Goal: Register for event/course

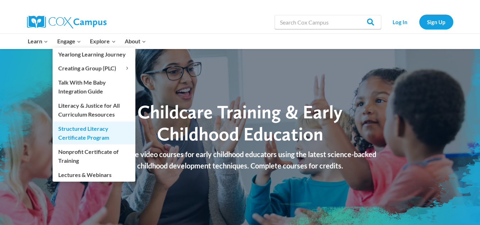
click at [69, 129] on link "Structured Literacy Certificate Program" at bounding box center [94, 132] width 83 height 23
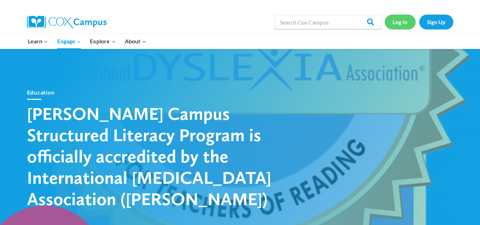
click at [402, 20] on link "Log In" at bounding box center [400, 22] width 31 height 15
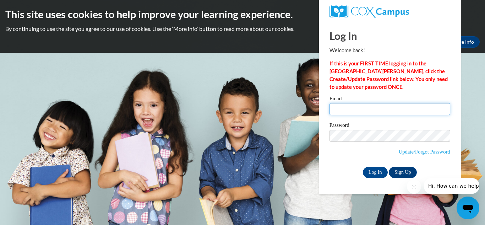
click at [368, 107] on input "Email" at bounding box center [390, 109] width 121 height 12
type input "[EMAIL_ADDRESS][DOMAIN_NAME]"
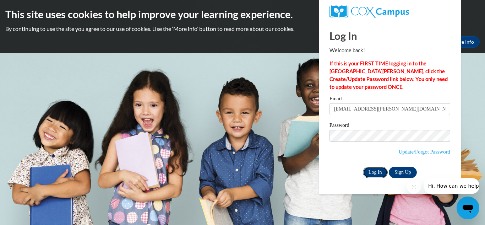
click at [373, 176] on input "Log In" at bounding box center [375, 172] width 25 height 11
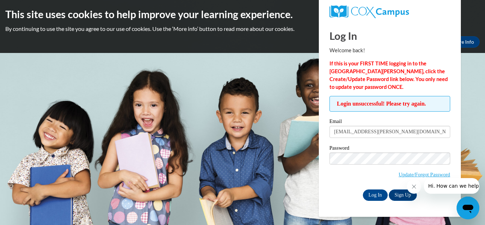
click at [369, 149] on label "Password" at bounding box center [390, 148] width 121 height 7
click at [379, 193] on input "Log In" at bounding box center [375, 194] width 25 height 11
click at [415, 185] on icon "Close message from company" at bounding box center [414, 187] width 4 height 4
click at [415, 185] on div "Password Update/Forgot Password" at bounding box center [390, 166] width 121 height 42
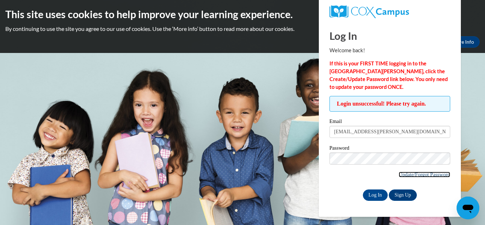
click at [421, 174] on link "Update/Forgot Password" at bounding box center [424, 175] width 51 height 6
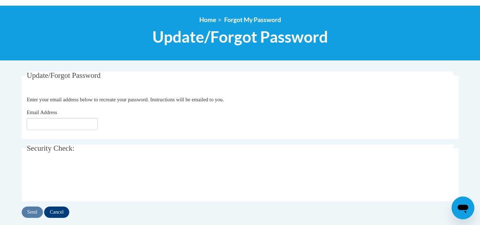
scroll to position [85, 0]
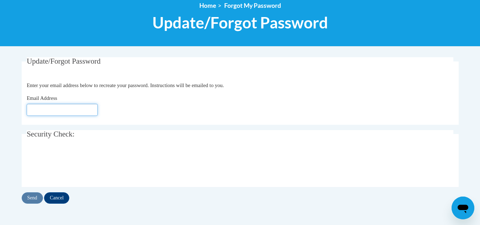
click at [78, 109] on input "Email Address" at bounding box center [62, 110] width 71 height 12
type input "[EMAIL_ADDRESS][DOMAIN_NAME]"
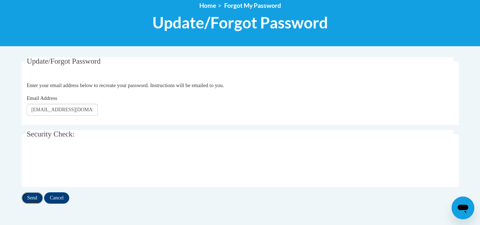
click at [32, 197] on input "Send" at bounding box center [32, 197] width 21 height 11
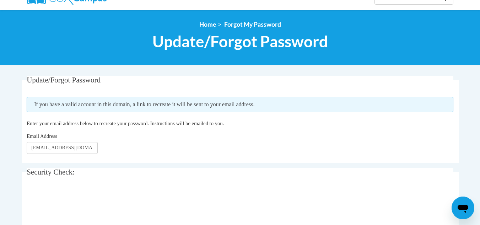
scroll to position [43, 0]
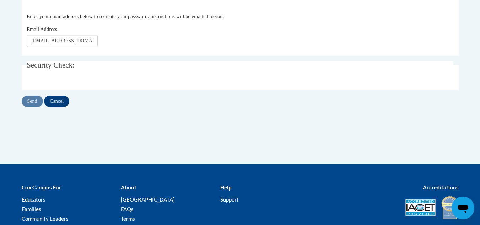
scroll to position [85, 0]
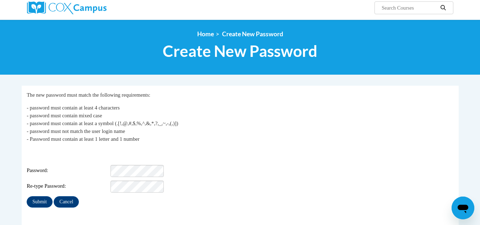
scroll to position [71, 0]
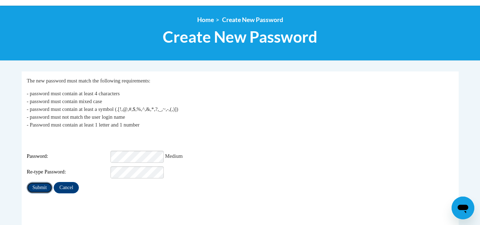
click at [45, 183] on input "Submit" at bounding box center [40, 187] width 26 height 11
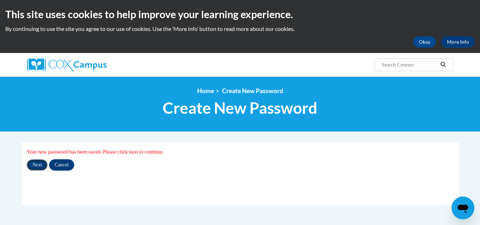
click at [36, 167] on input "Next" at bounding box center [37, 164] width 21 height 11
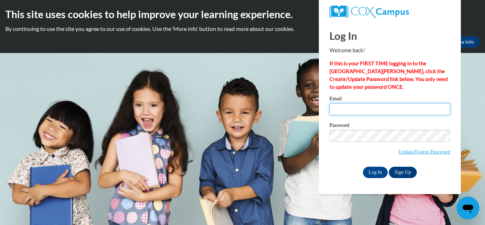
click at [361, 107] on input "Email" at bounding box center [390, 109] width 121 height 12
type input "hyattte@dillon.k12.sc.us"
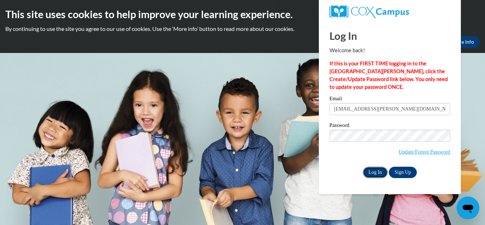
click at [378, 171] on input "Log In" at bounding box center [375, 172] width 25 height 11
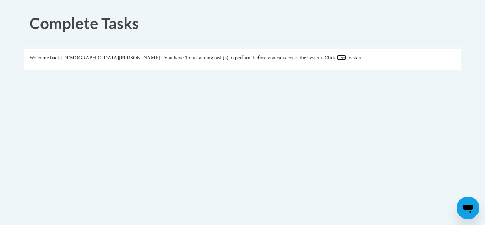
click at [337, 60] on link "here" at bounding box center [341, 58] width 9 height 6
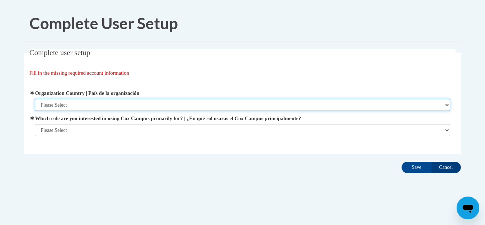
click at [136, 102] on select "Please Select [GEOGRAPHIC_DATA] | [GEOGRAPHIC_DATA] Outside of [GEOGRAPHIC_DATA…" at bounding box center [243, 105] width 416 height 12
select select "ad49bcad-a171-4b2e-b99c-48b446064914"
click at [35, 99] on select "Please Select United States | Estados Unidos Outside of the United States | Fue…" at bounding box center [243, 105] width 416 height 12
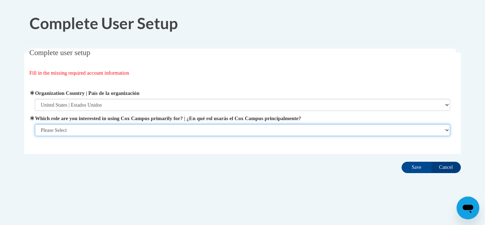
click at [96, 131] on select "Please Select College/University | Colegio/Universidad Community/Nonprofit Part…" at bounding box center [243, 130] width 416 height 12
select select "fbf2d438-af2f-41f8-98f1-81c410e29de3"
click at [35, 136] on select "Please Select College/University | Colegio/Universidad Community/Nonprofit Part…" at bounding box center [243, 130] width 416 height 12
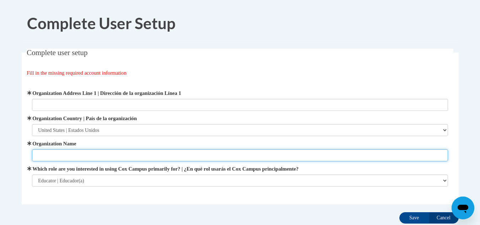
click at [82, 156] on input "Organization Name" at bounding box center [240, 155] width 416 height 12
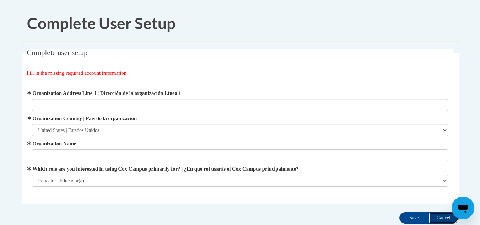
click at [439, 217] on input "Cancel" at bounding box center [444, 217] width 30 height 11
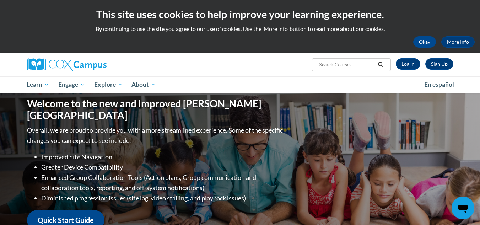
click at [323, 65] on input "Search..." at bounding box center [346, 64] width 57 height 9
type input "free training hours with certificate"
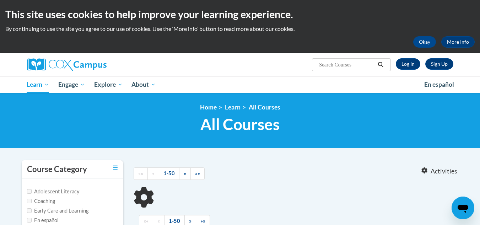
type input "free training hours with certificate"
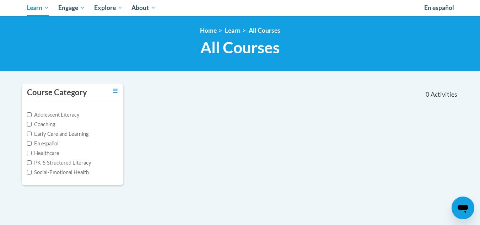
scroll to position [76, 0]
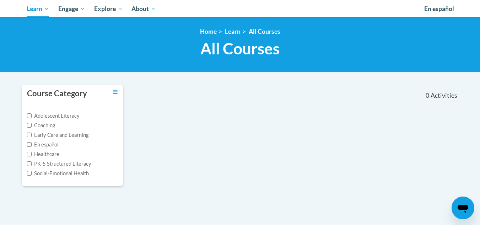
click at [51, 136] on label "Early Care and Learning" at bounding box center [57, 135] width 61 height 8
click at [32, 136] on input "Early Care and Learning" at bounding box center [29, 134] width 5 height 5
checkbox input "true"
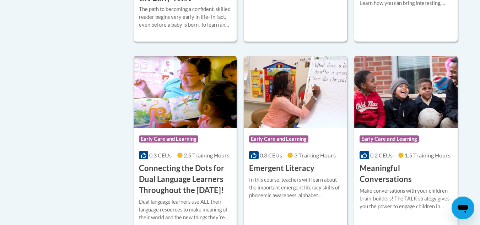
scroll to position [336, 0]
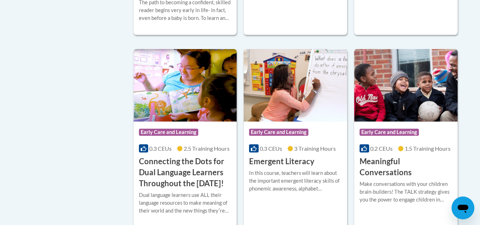
click at [324, 200] on div "More Info Start In this course, teachers will learn about the important emergen…" at bounding box center [295, 185] width 103 height 36
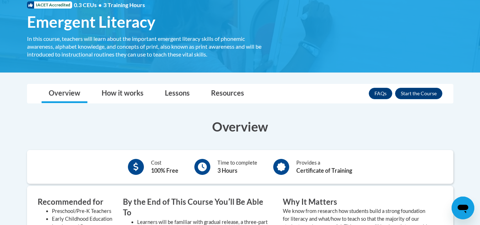
scroll to position [104, 0]
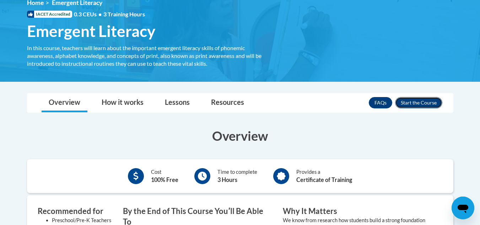
click at [429, 101] on button "Enroll" at bounding box center [418, 102] width 47 height 11
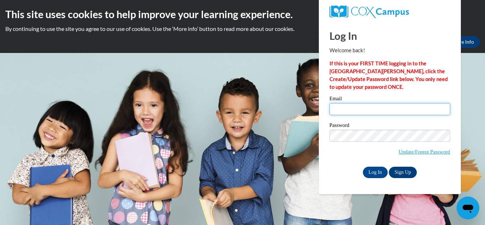
click at [392, 111] on input "Email" at bounding box center [390, 109] width 121 height 12
type input "hyattte@dillon.k12.sc.us"
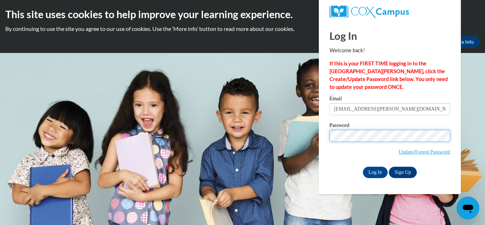
click at [363, 167] on input "Log In" at bounding box center [375, 172] width 25 height 11
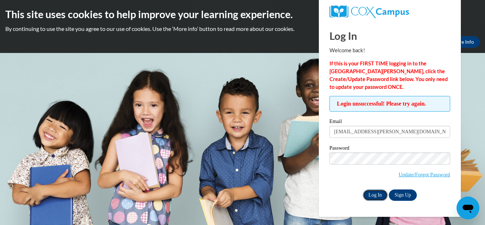
click at [371, 195] on input "Log In" at bounding box center [375, 194] width 25 height 11
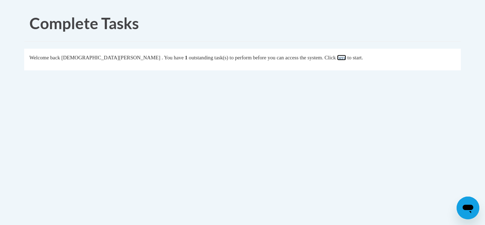
click at [337, 60] on link "here" at bounding box center [341, 58] width 9 height 6
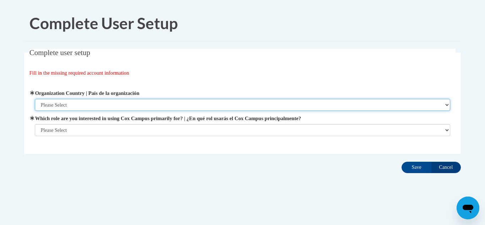
click at [161, 108] on select "Please Select [GEOGRAPHIC_DATA] | [GEOGRAPHIC_DATA] Outside of [GEOGRAPHIC_DATA…" at bounding box center [243, 105] width 416 height 12
select select "ad49bcad-a171-4b2e-b99c-48b446064914"
click at [35, 99] on select "Please Select [GEOGRAPHIC_DATA] | [GEOGRAPHIC_DATA] Outside of [GEOGRAPHIC_DATA…" at bounding box center [243, 105] width 416 height 12
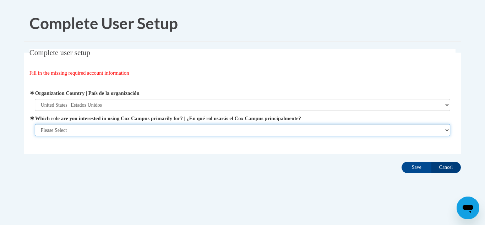
click at [104, 129] on select "Please Select College/University | Colegio/Universidad Community/Nonprofit Part…" at bounding box center [243, 130] width 416 height 12
select select "fbf2d438-af2f-41f8-98f1-81c410e29de3"
click at [35, 136] on select "Please Select College/University | Colegio/Universidad Community/Nonprofit Part…" at bounding box center [243, 130] width 416 height 12
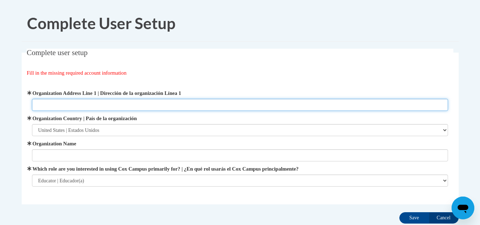
click at [112, 105] on input "Organization Address Line 1 | Dirección de la organización Línea 1" at bounding box center [240, 105] width 416 height 12
type input "1663 [GEOGRAPHIC_DATA]"
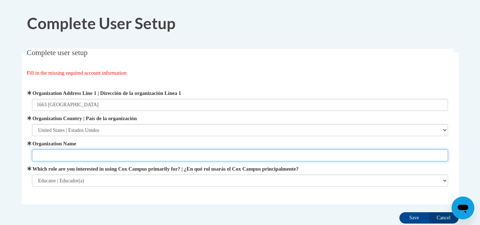
click at [82, 153] on input "Organization Name" at bounding box center [240, 155] width 416 height 12
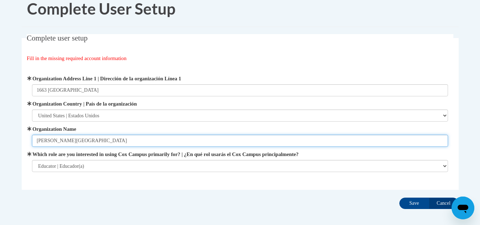
scroll to position [49, 0]
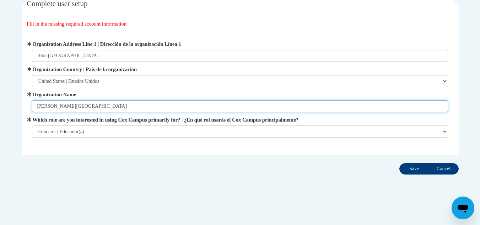
type input "Dillon Elementary"
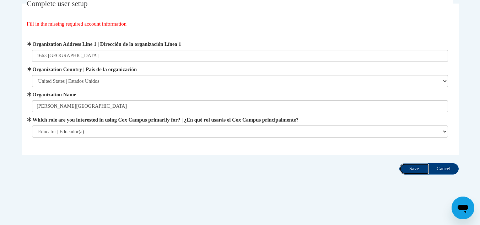
click at [408, 170] on input "Save" at bounding box center [414, 168] width 30 height 11
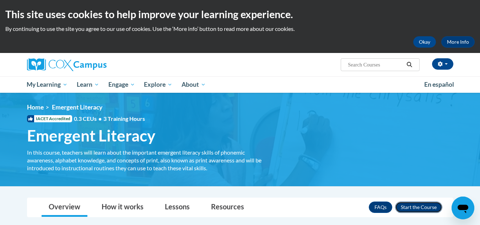
click at [419, 207] on button "Enroll" at bounding box center [418, 206] width 47 height 11
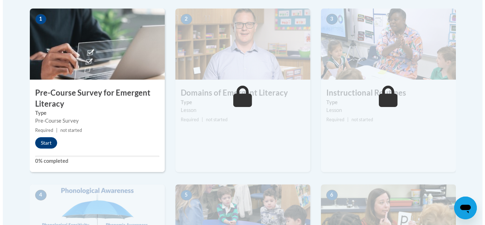
scroll to position [236, 0]
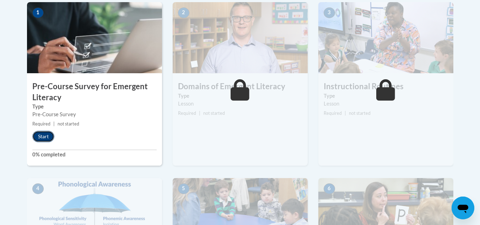
click at [45, 139] on button "Start" at bounding box center [43, 136] width 22 height 11
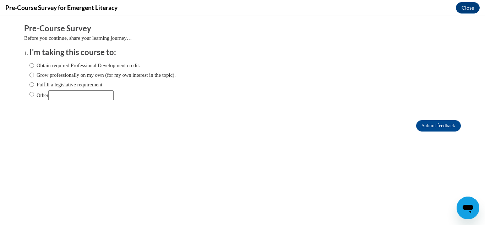
scroll to position [0, 0]
click at [29, 67] on input "Obtain required Professional Development credit." at bounding box center [31, 65] width 5 height 8
radio input "true"
click at [422, 126] on input "Submit feedback" at bounding box center [438, 125] width 45 height 11
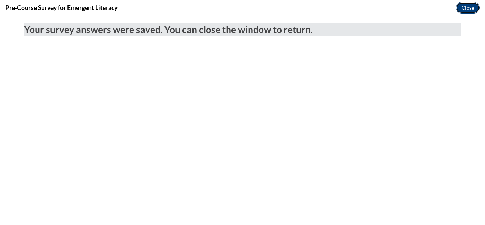
click at [463, 7] on button "Close" at bounding box center [468, 7] width 24 height 11
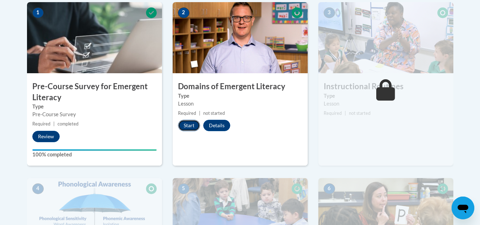
click at [187, 123] on button "Start" at bounding box center [189, 125] width 22 height 11
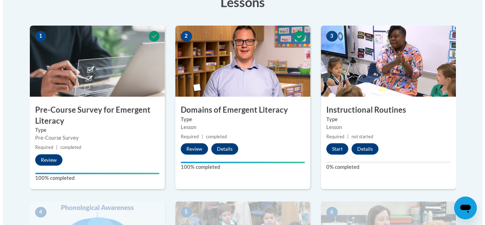
scroll to position [227, 0]
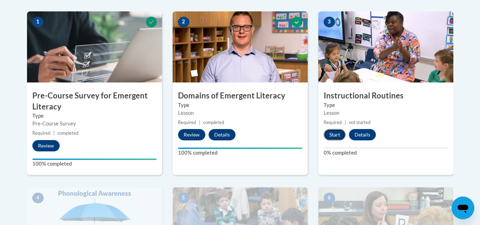
click at [331, 135] on button "Start" at bounding box center [334, 134] width 22 height 11
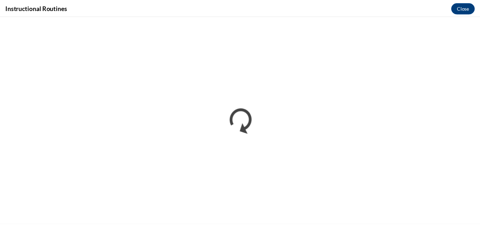
scroll to position [0, 0]
